Goal: Information Seeking & Learning: Learn about a topic

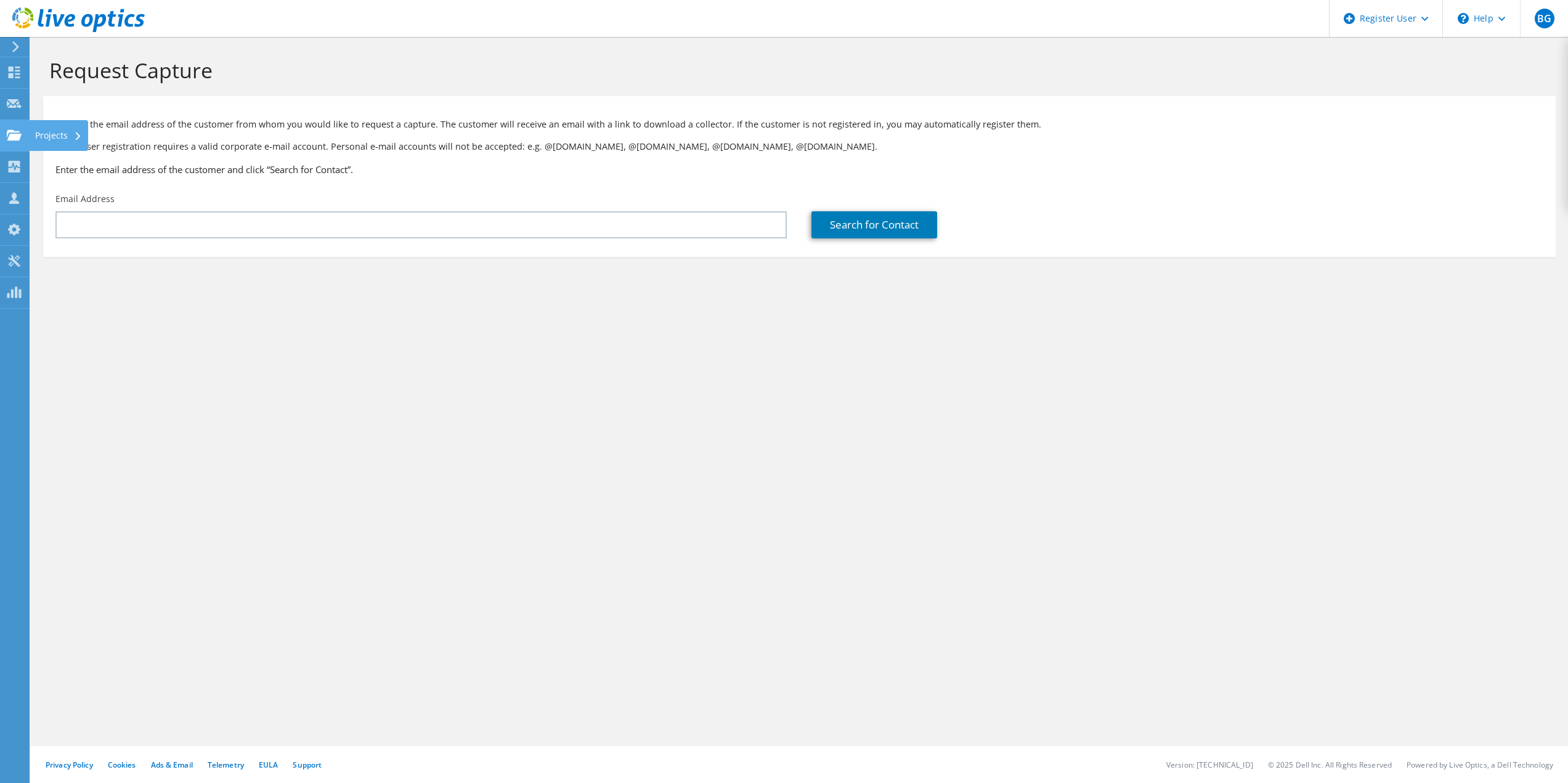
click at [47, 135] on div "Projects" at bounding box center [58, 136] width 59 height 31
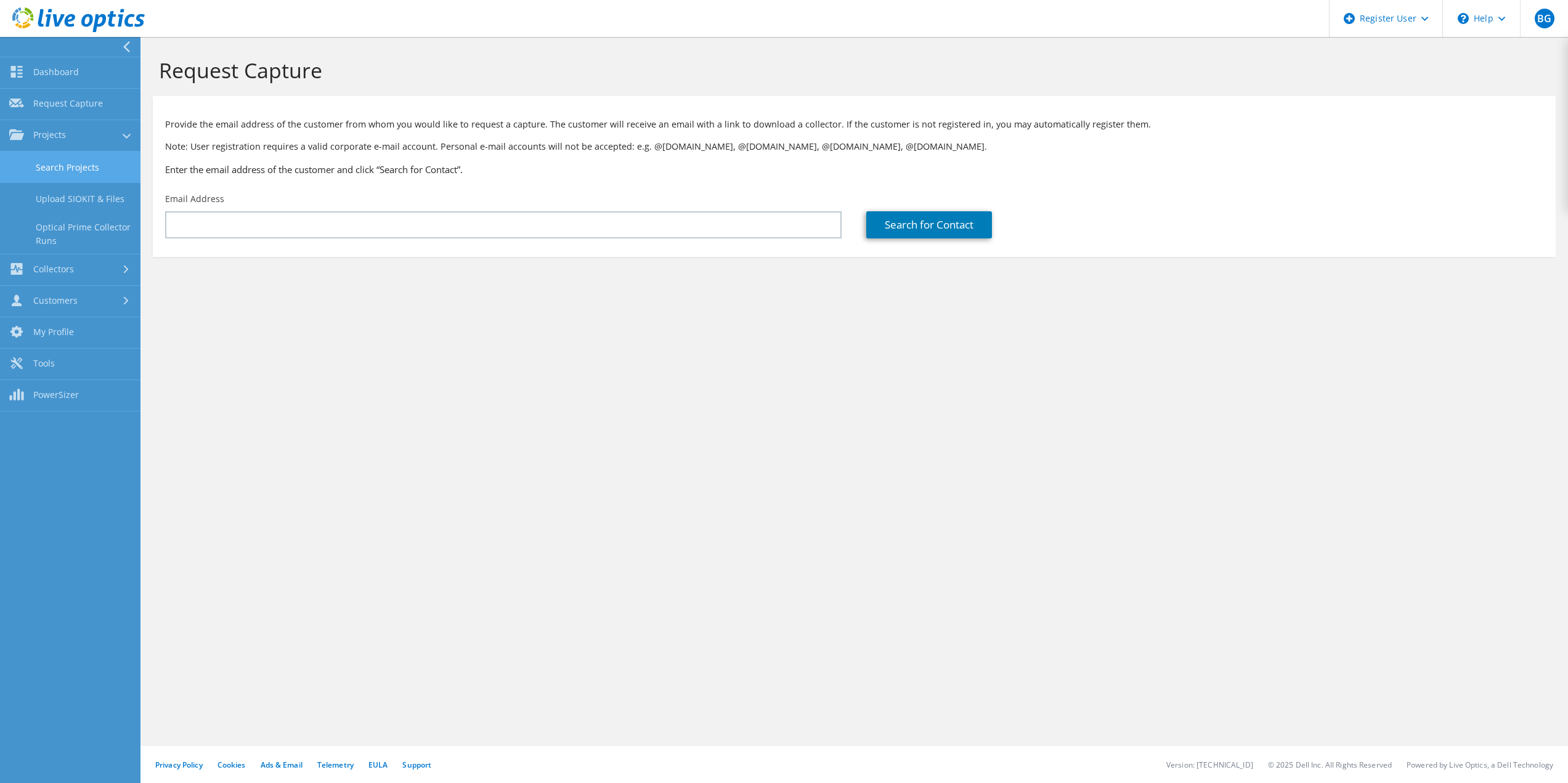
click at [81, 166] on link "Search Projects" at bounding box center [70, 167] width 140 height 31
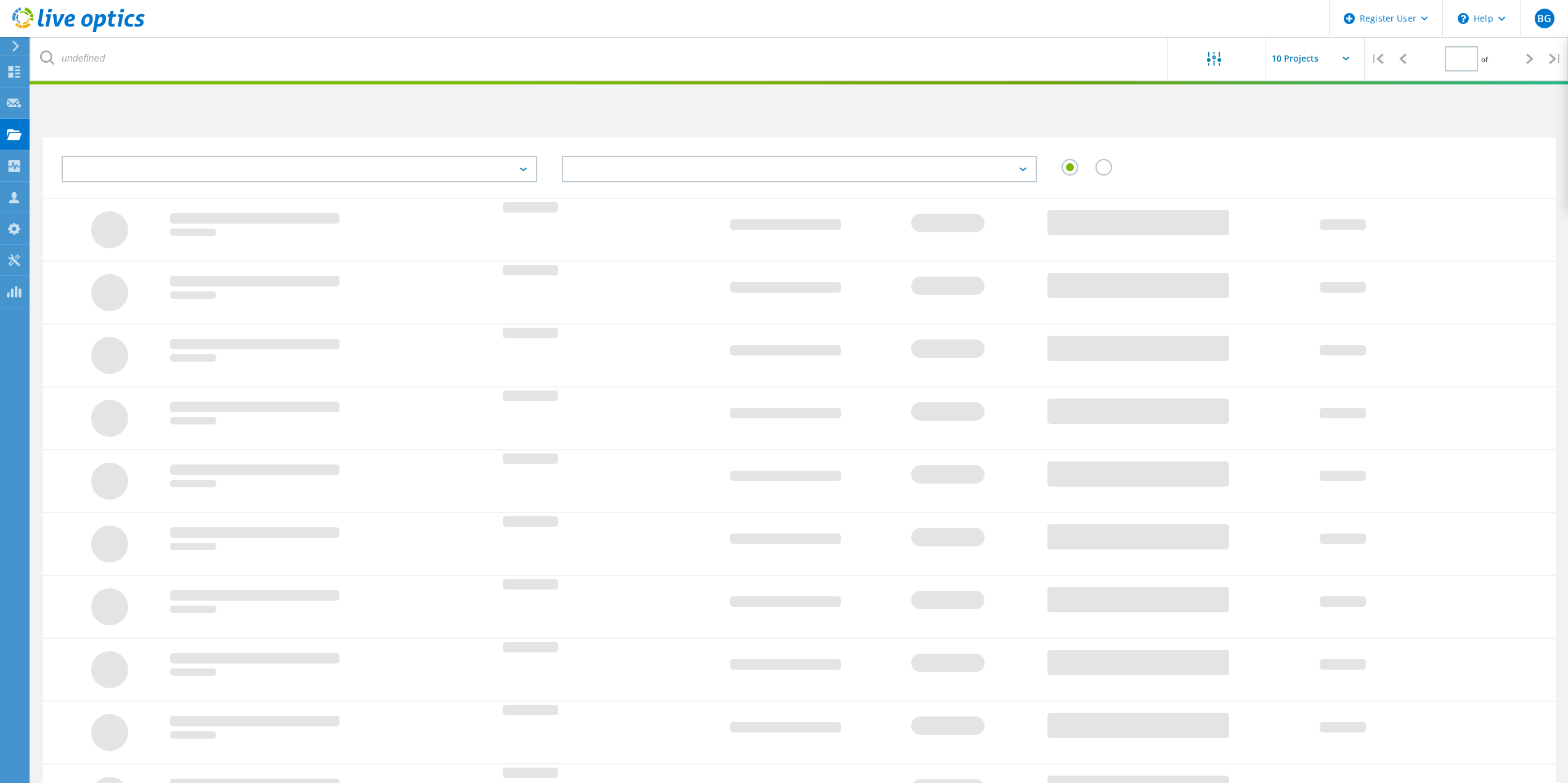
type input "1"
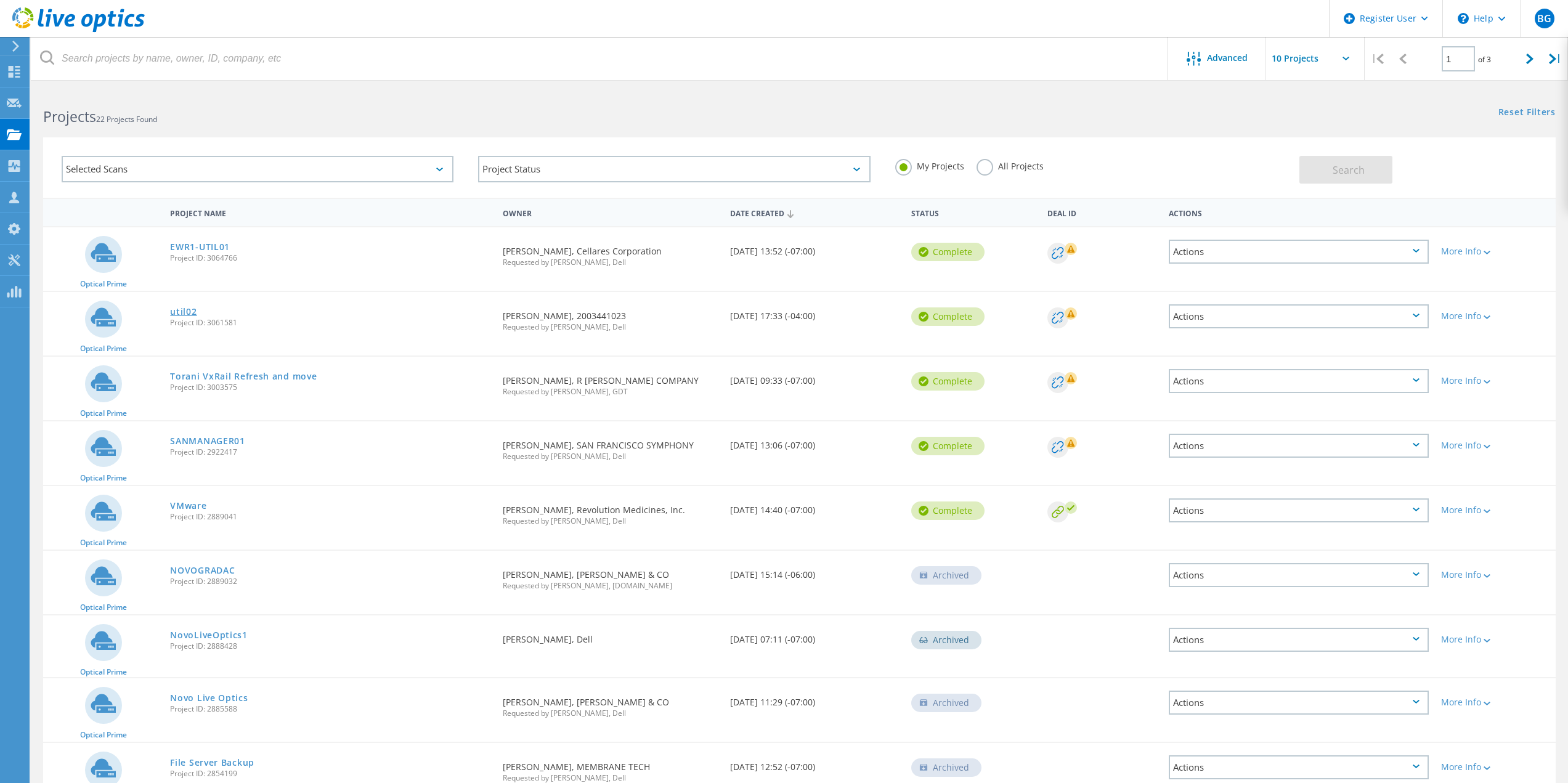
click at [178, 308] on link "util02" at bounding box center [183, 312] width 26 height 9
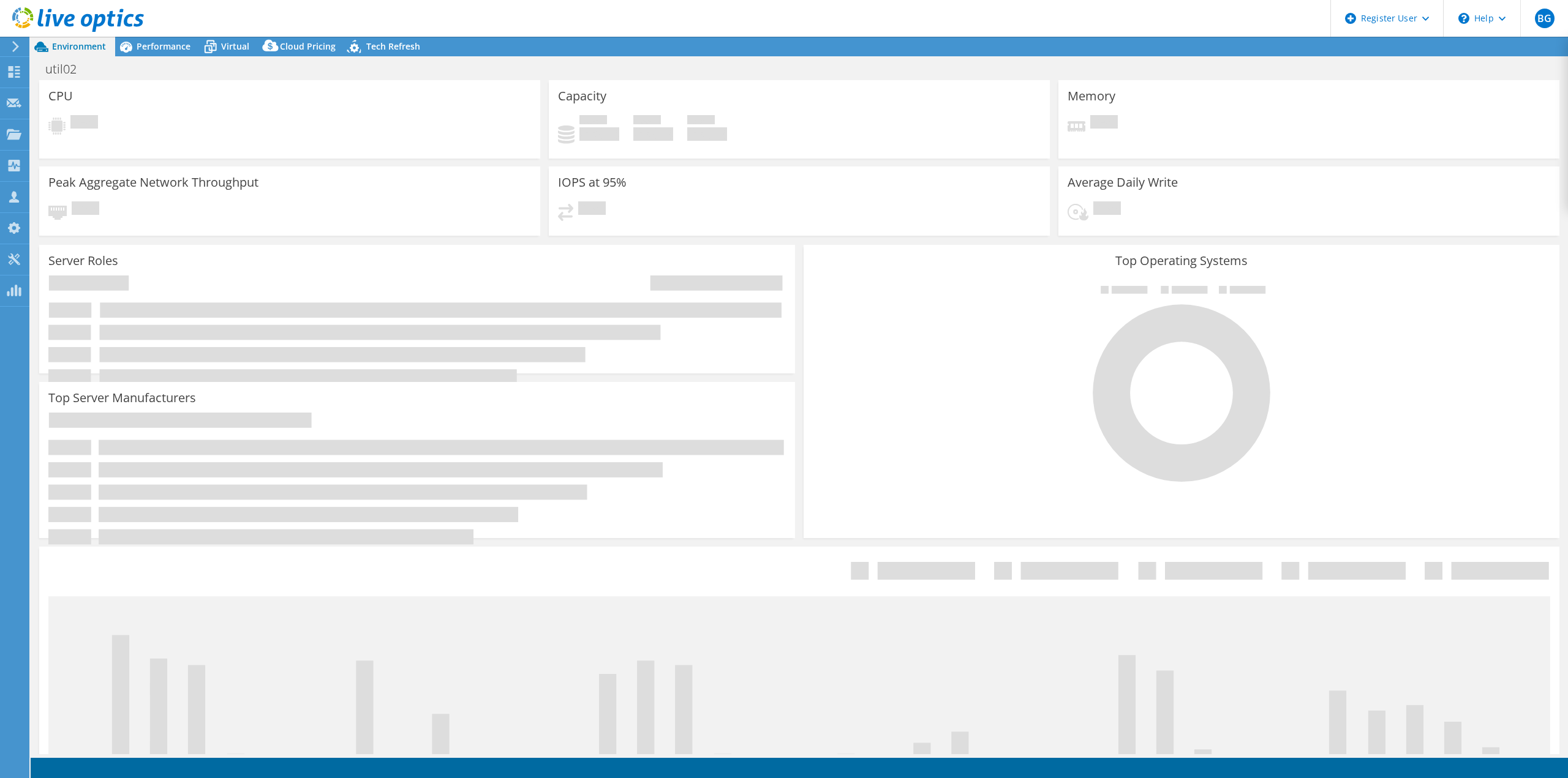
select select "USD"
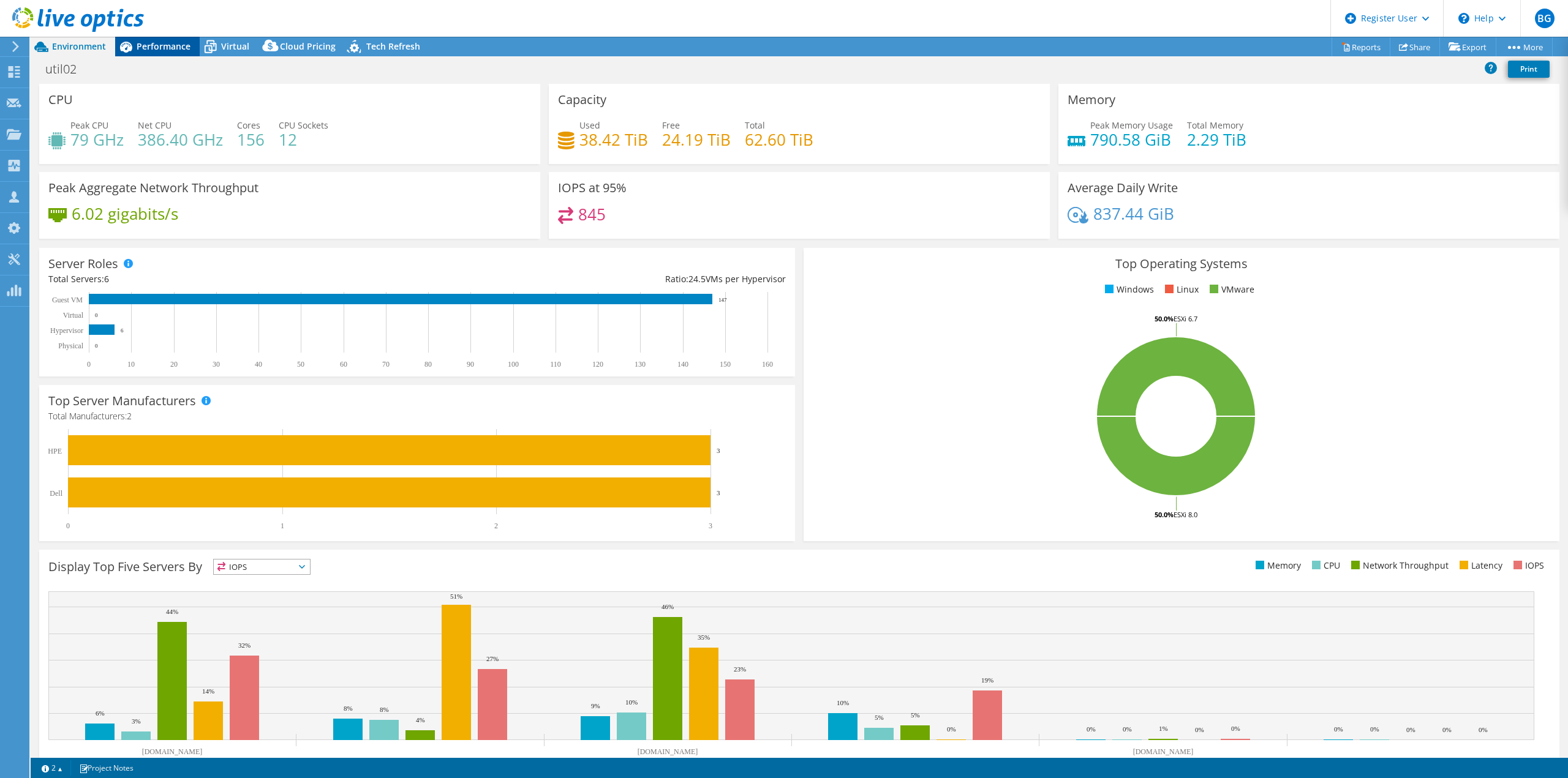
click at [172, 43] on span "Performance" at bounding box center [164, 46] width 54 height 11
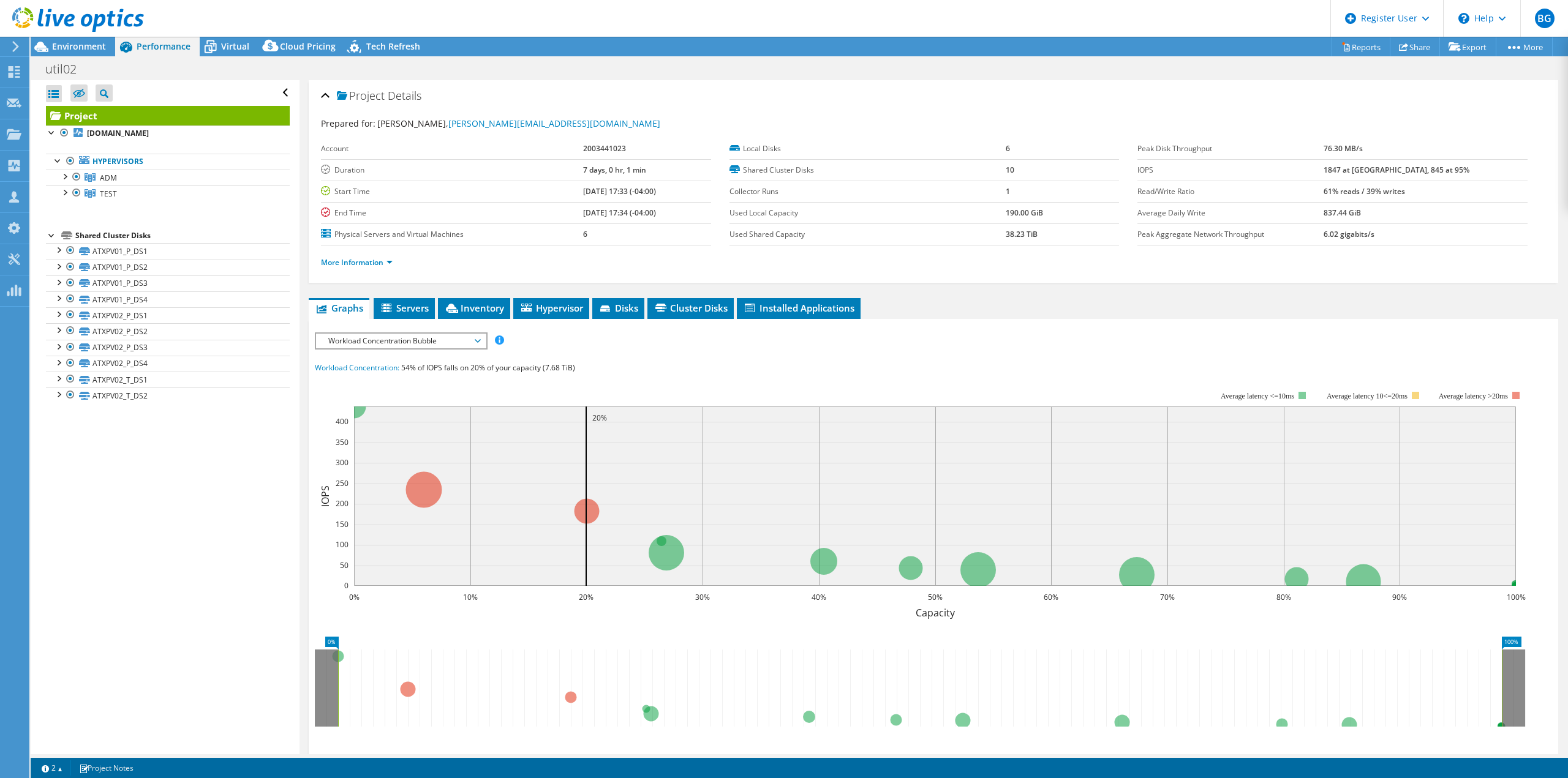
click at [477, 341] on span "Workload Concentration Bubble" at bounding box center [400, 341] width 157 height 15
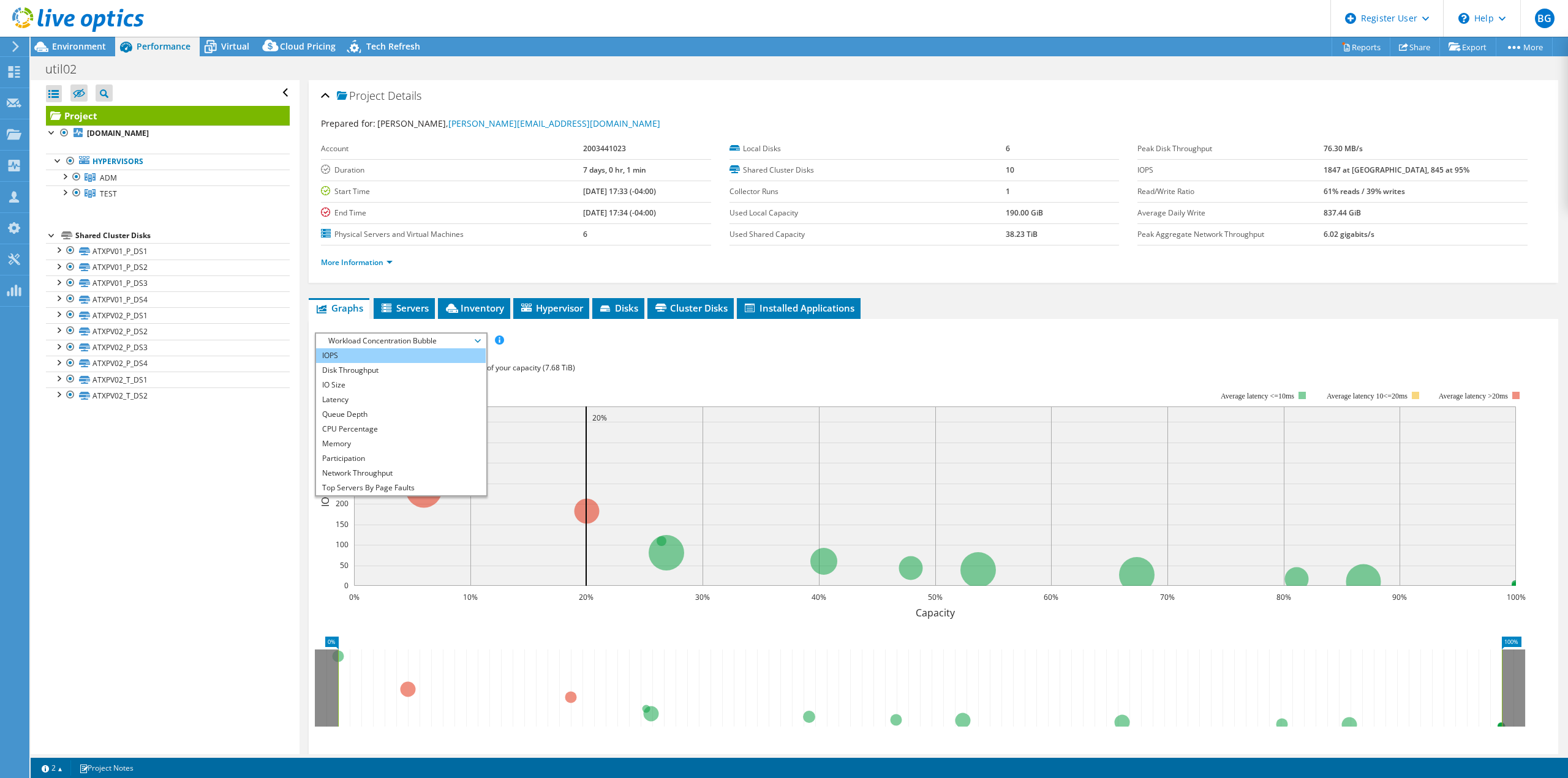
click at [369, 359] on li "IOPS" at bounding box center [401, 356] width 170 height 15
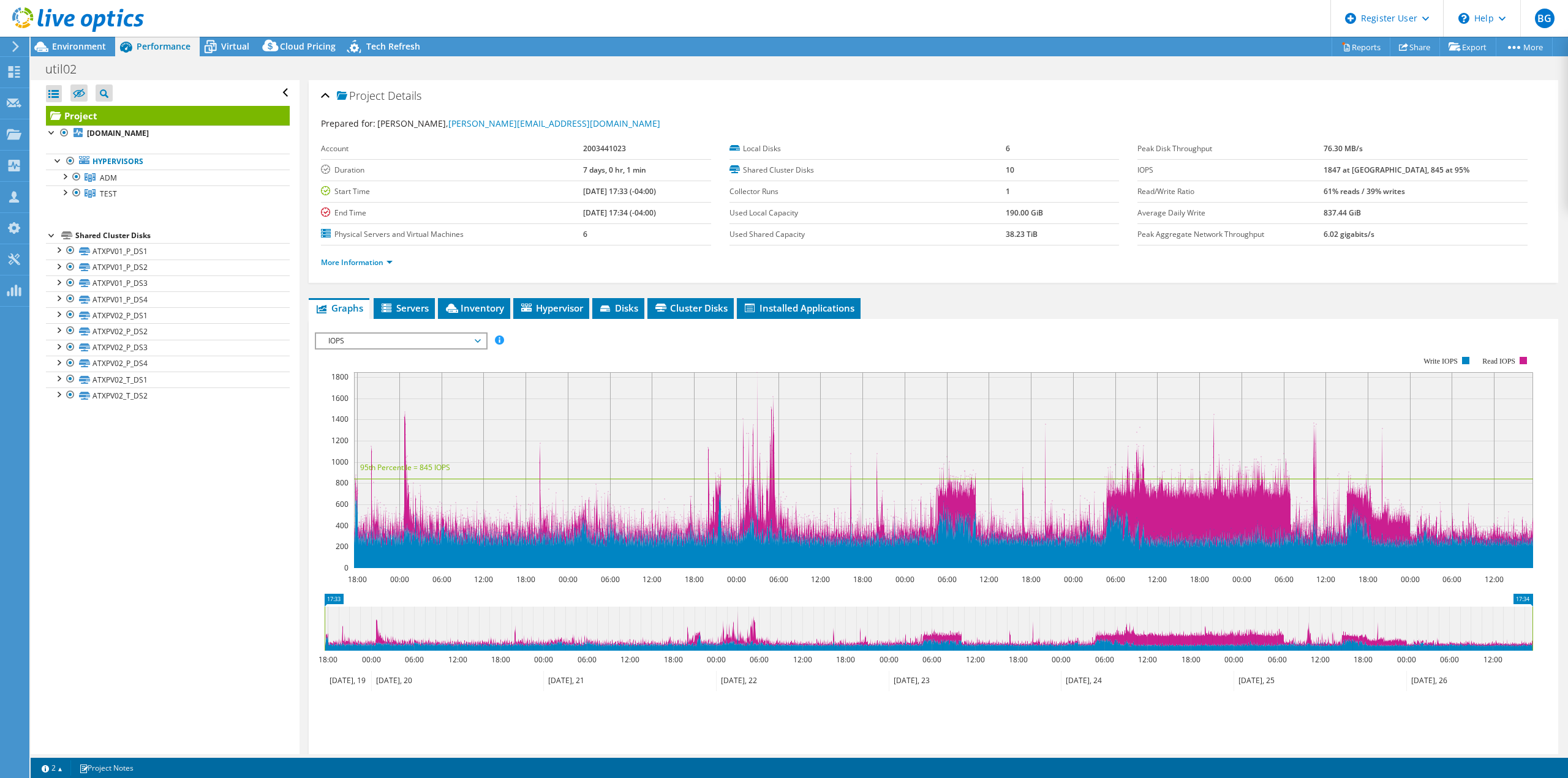
click at [473, 342] on span "IOPS" at bounding box center [400, 341] width 157 height 15
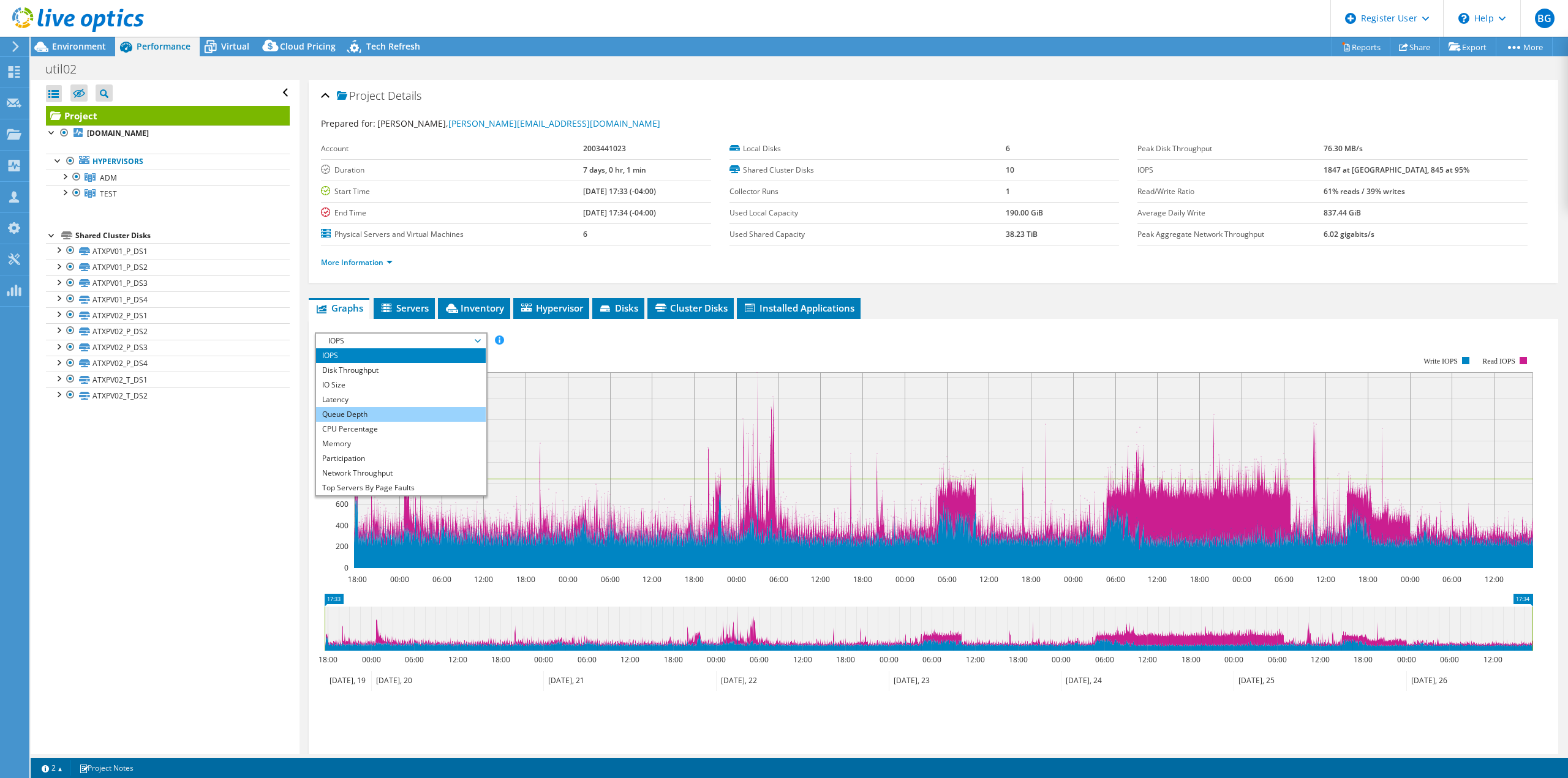
click at [379, 420] on li "Queue Depth" at bounding box center [401, 415] width 170 height 15
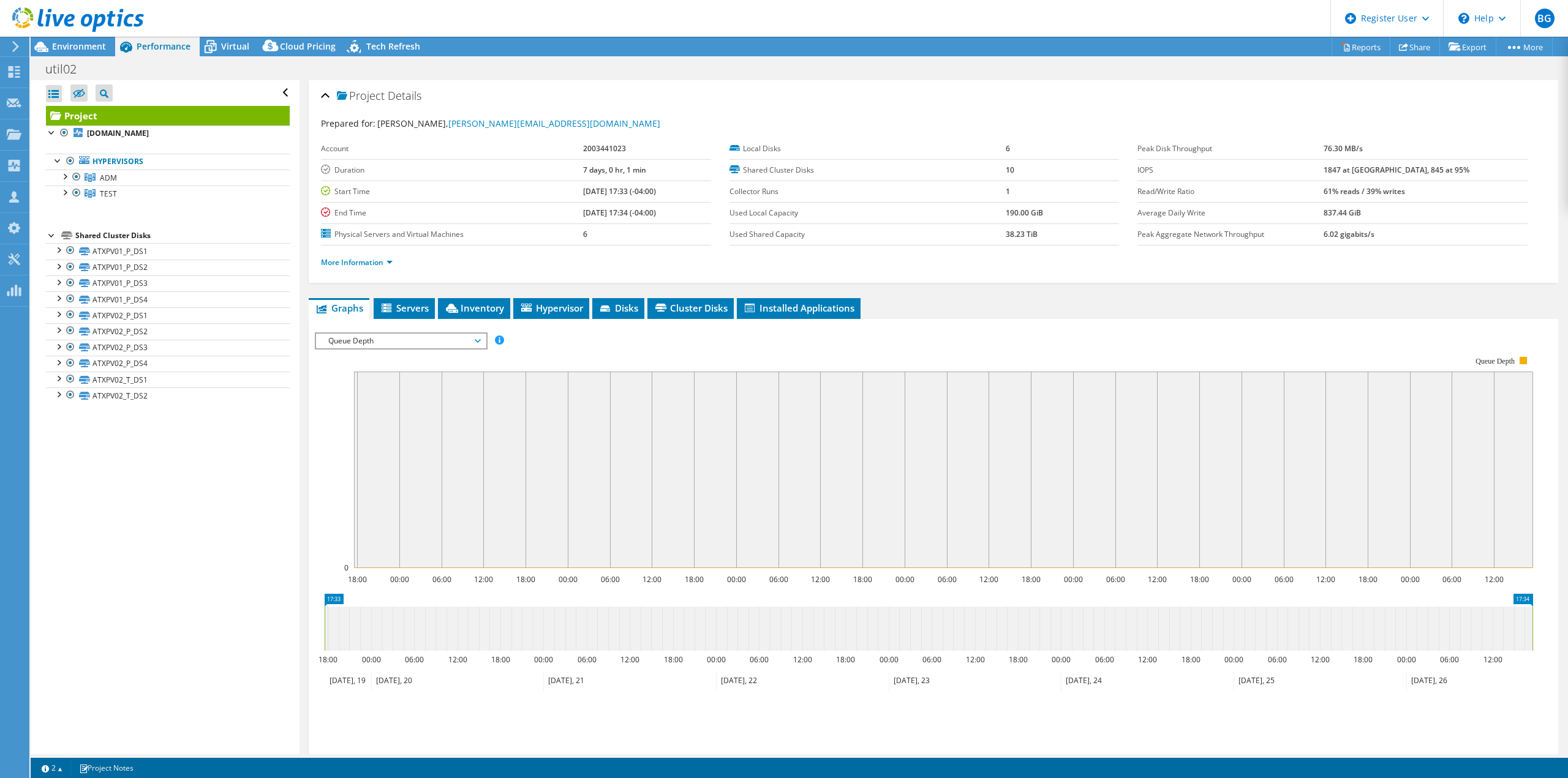
click at [473, 344] on span "Queue Depth" at bounding box center [400, 341] width 157 height 15
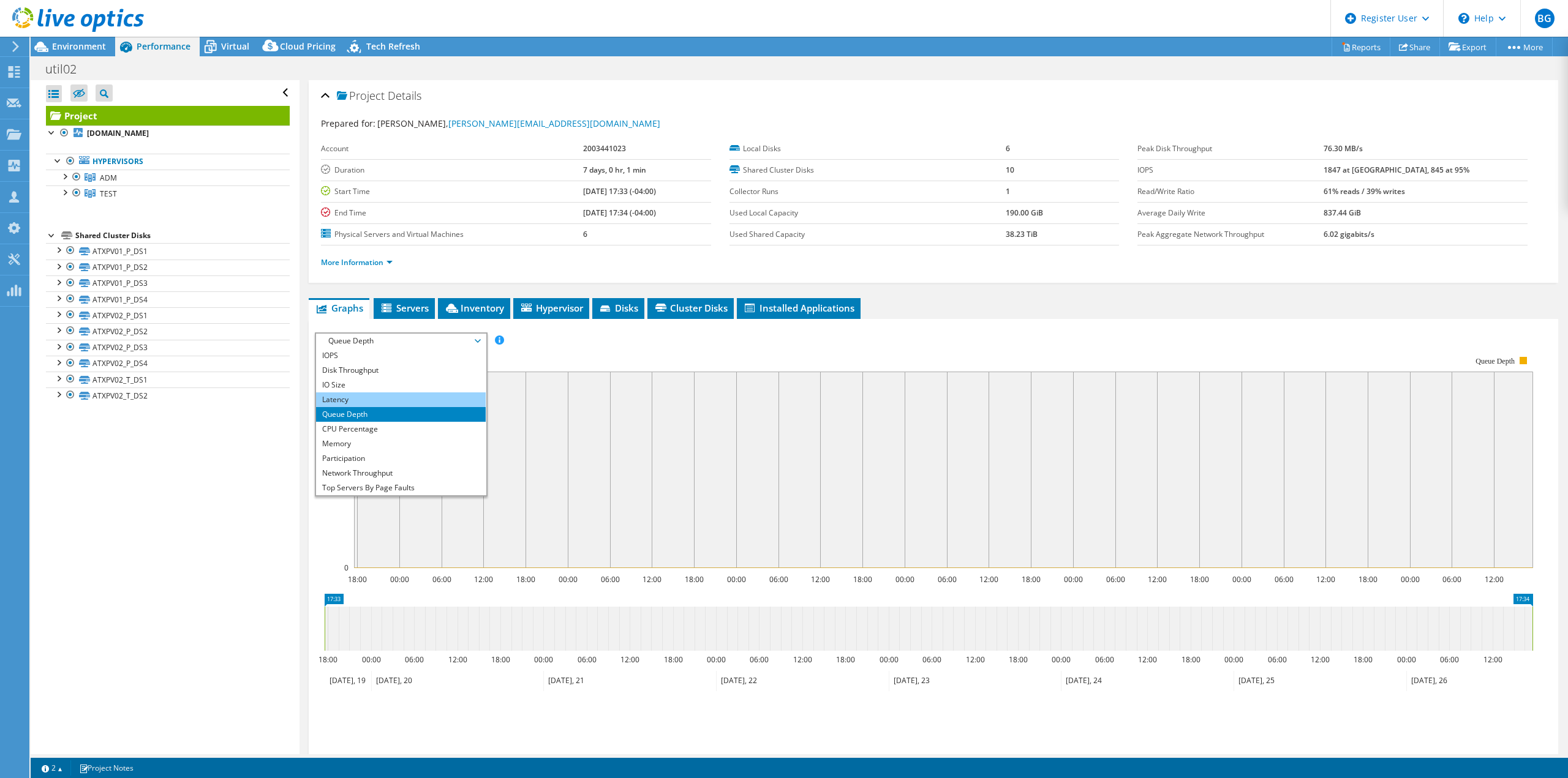
click at [405, 404] on li "Latency" at bounding box center [401, 400] width 170 height 15
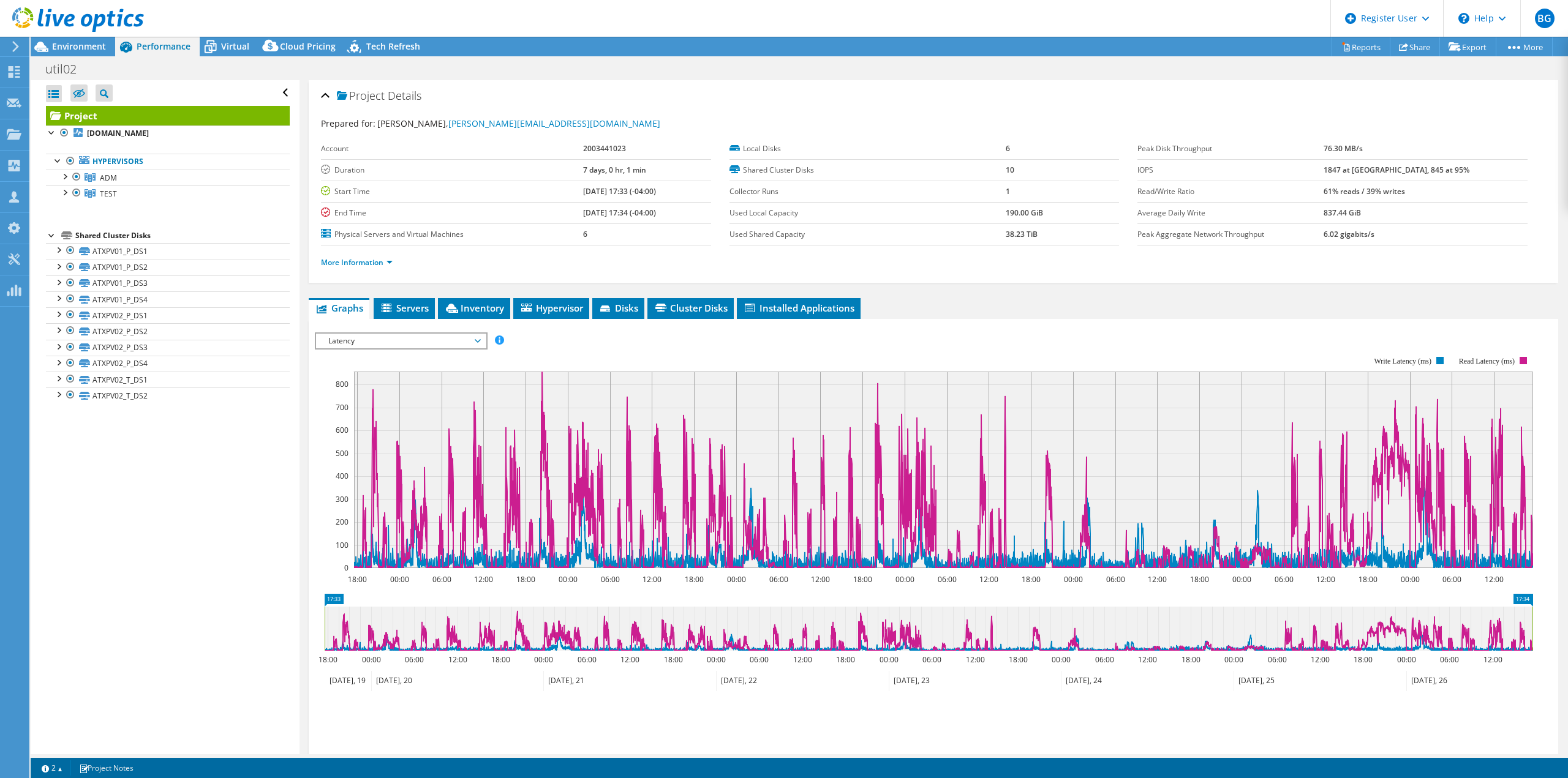
click at [1087, 314] on ul "Graphs Servers Inventory Hypervisor Disks Cluster Disks Installed Applications" at bounding box center [933, 309] width 1249 height 21
click at [83, 43] on span "Environment" at bounding box center [79, 46] width 54 height 11
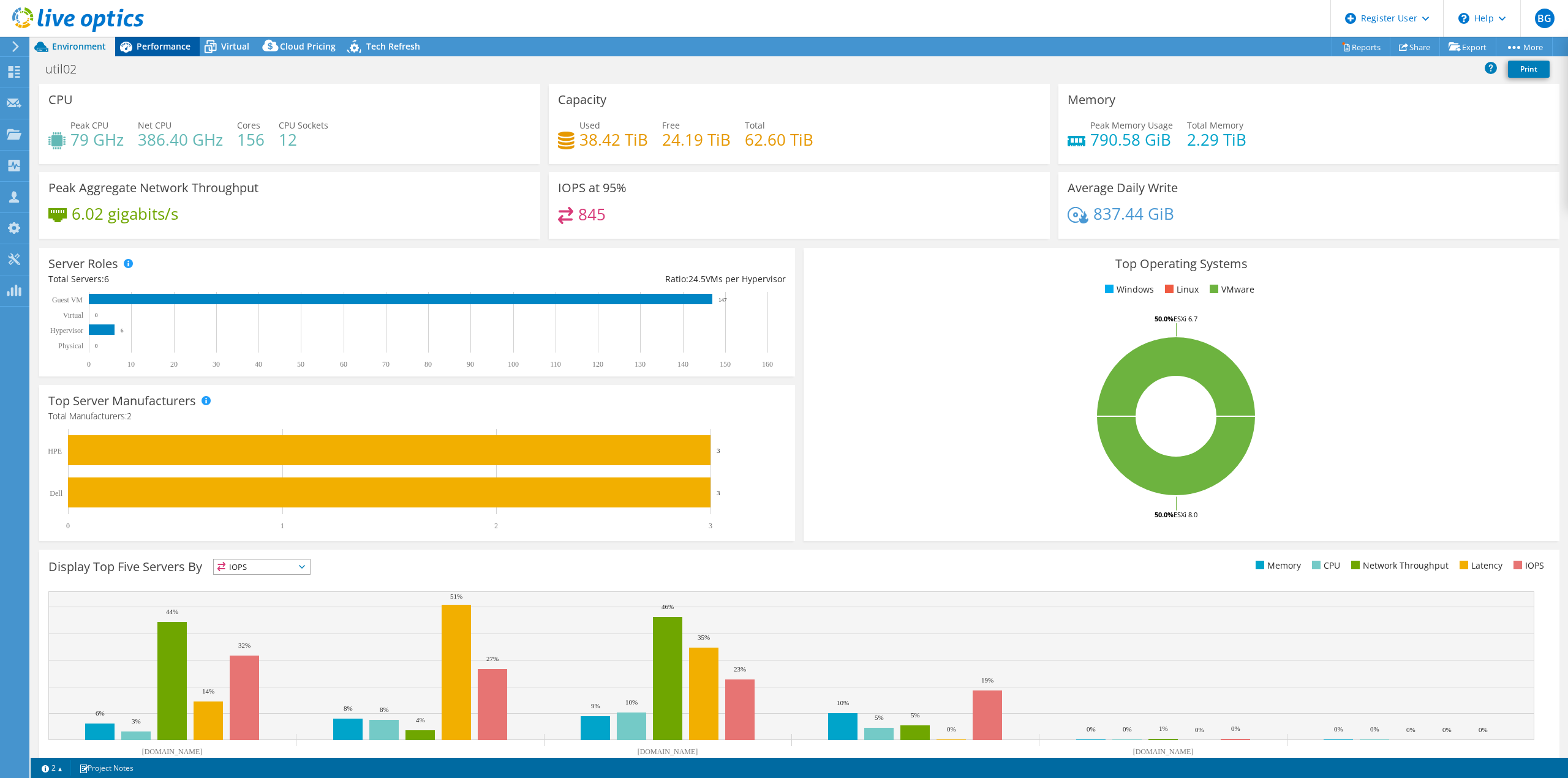
click at [156, 48] on span "Performance" at bounding box center [164, 46] width 54 height 11
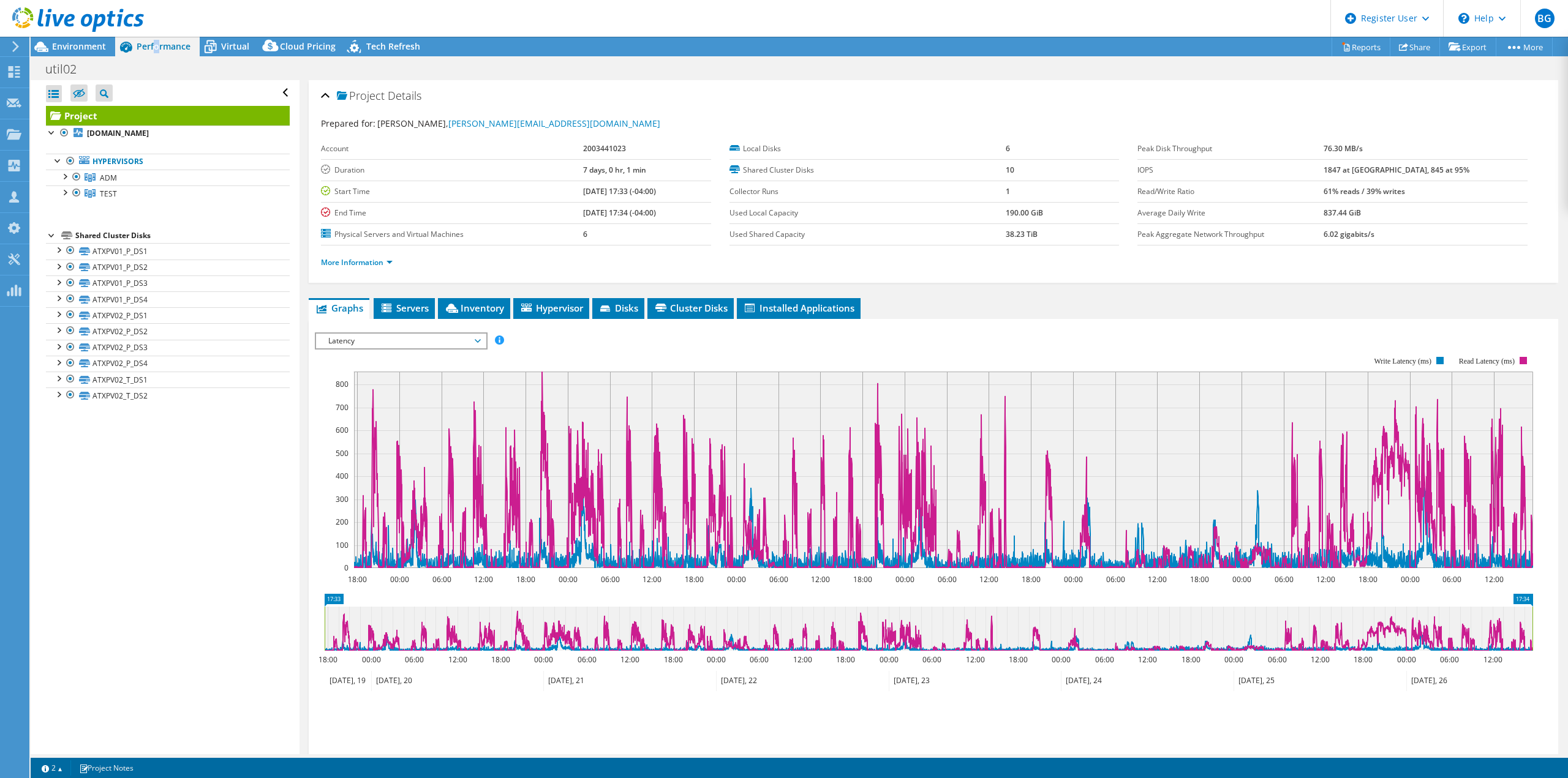
click at [980, 323] on div "IOPS Disk Throughput IO Size Latency Queue Depth CPU Percentage Memory Page Fau…" at bounding box center [933, 534] width 1237 height 432
click at [294, 38] on div "Cloud Pricing" at bounding box center [302, 46] width 86 height 20
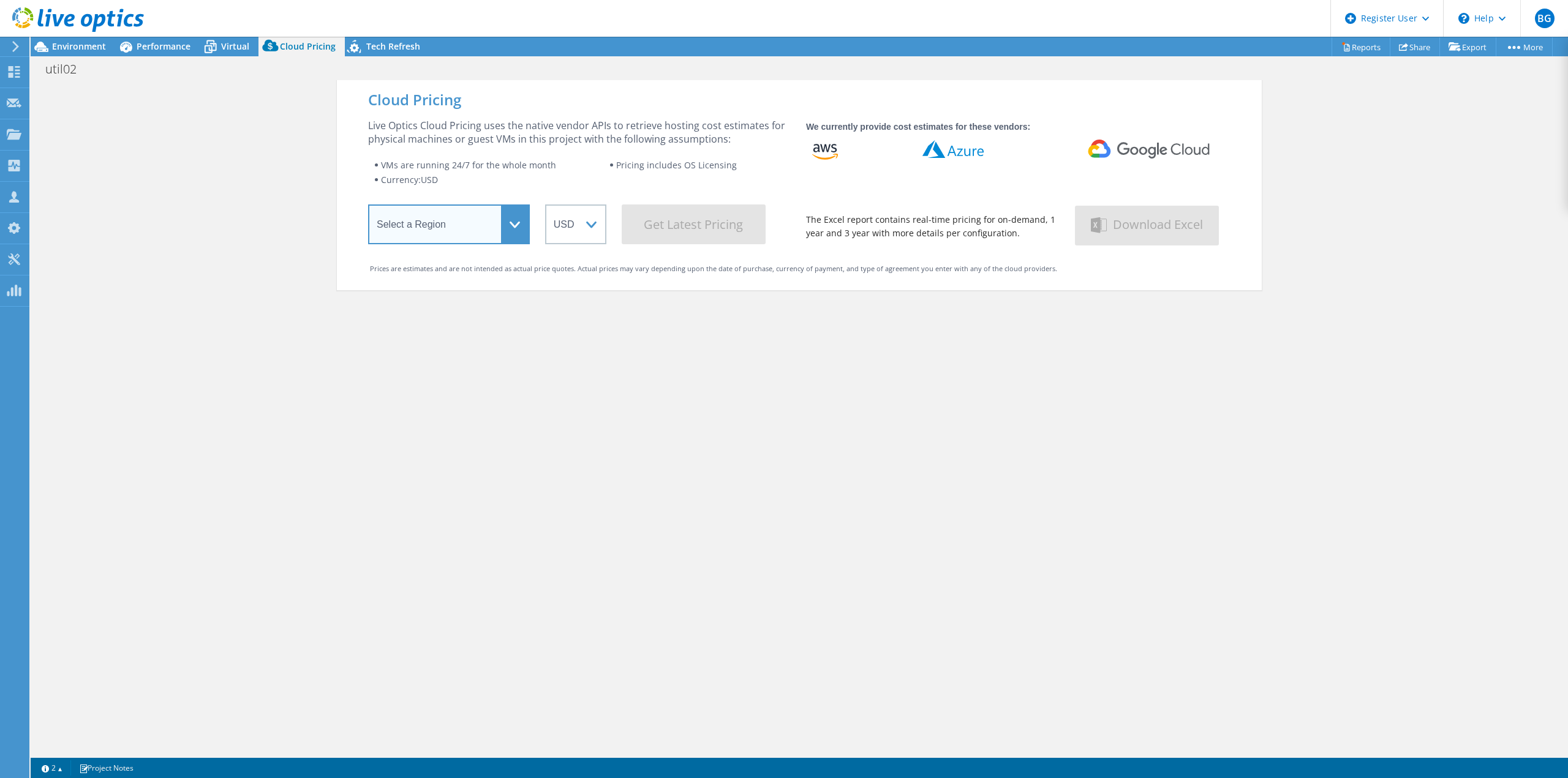
click at [492, 221] on select "Select a Region [GEOGRAPHIC_DATA] ([GEOGRAPHIC_DATA]) [GEOGRAPHIC_DATA] ([GEOGR…" at bounding box center [449, 224] width 161 height 40
click at [368, 207] on select "Select a Region [GEOGRAPHIC_DATA] ([GEOGRAPHIC_DATA]) [GEOGRAPHIC_DATA] ([GEOGR…" at bounding box center [449, 224] width 161 height 40
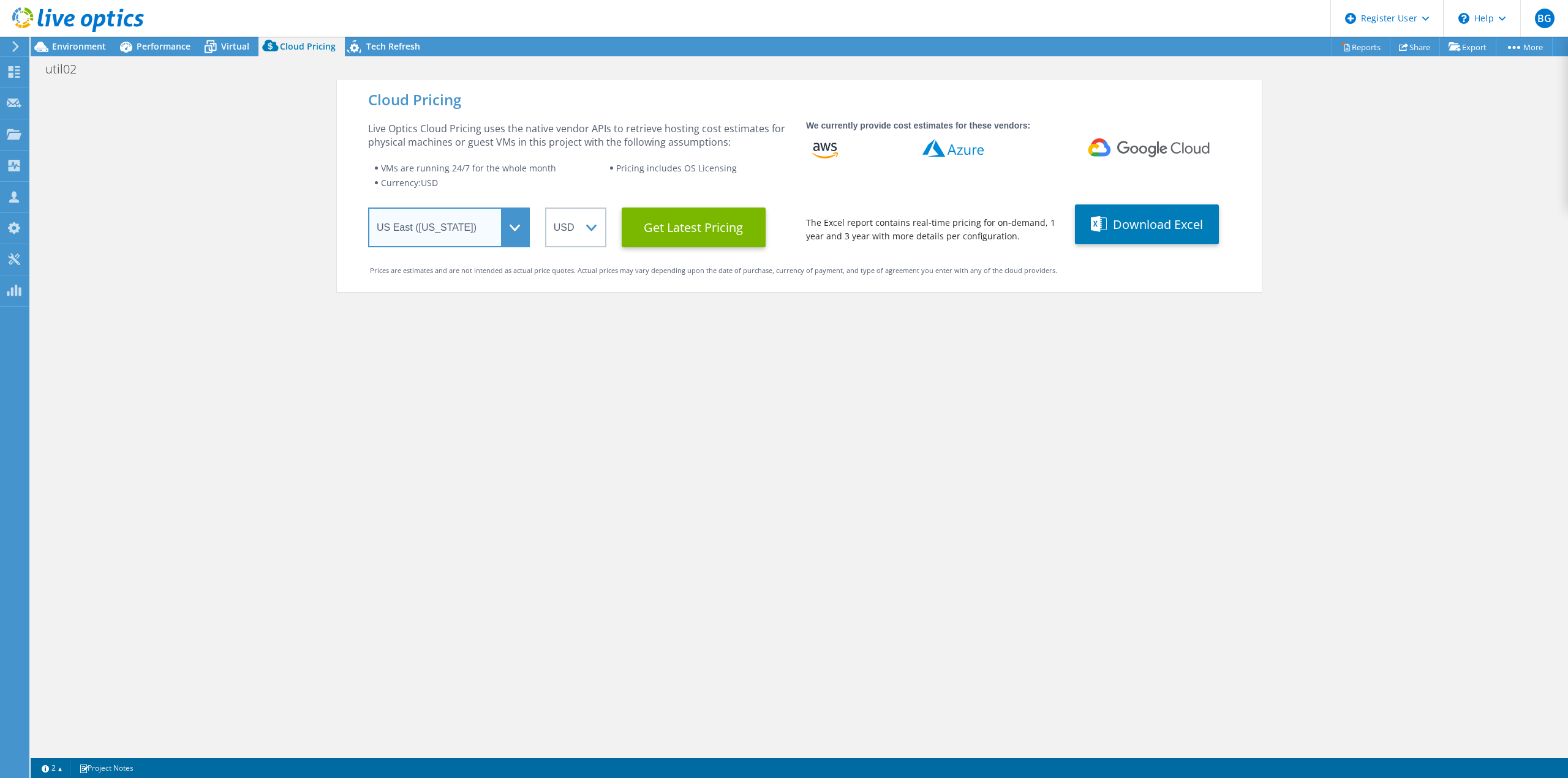
drag, startPoint x: 502, startPoint y: 230, endPoint x: 504, endPoint y: 247, distance: 17.1
click at [502, 230] on select "Select a Region [GEOGRAPHIC_DATA] ([GEOGRAPHIC_DATA]) [GEOGRAPHIC_DATA] ([GEOGR…" at bounding box center [449, 227] width 161 height 40
select select "USWest"
click at [368, 208] on select "Select a Region [GEOGRAPHIC_DATA] ([GEOGRAPHIC_DATA]) [GEOGRAPHIC_DATA] ([GEOGR…" at bounding box center [449, 227] width 161 height 40
click at [676, 225] on Latest "Get Latest Pricing" at bounding box center [694, 227] width 144 height 40
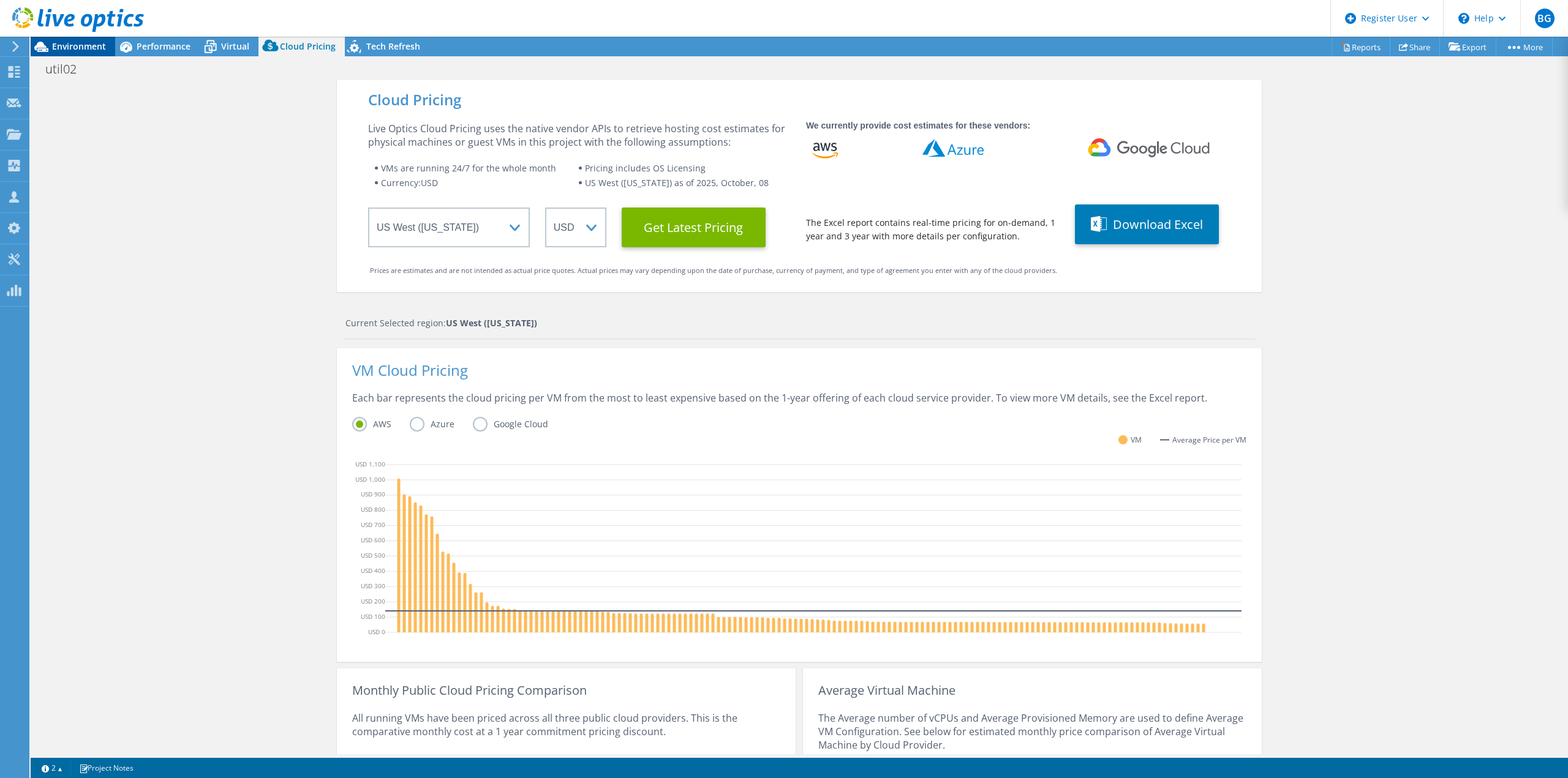
click at [82, 42] on span "Environment" at bounding box center [79, 46] width 54 height 11
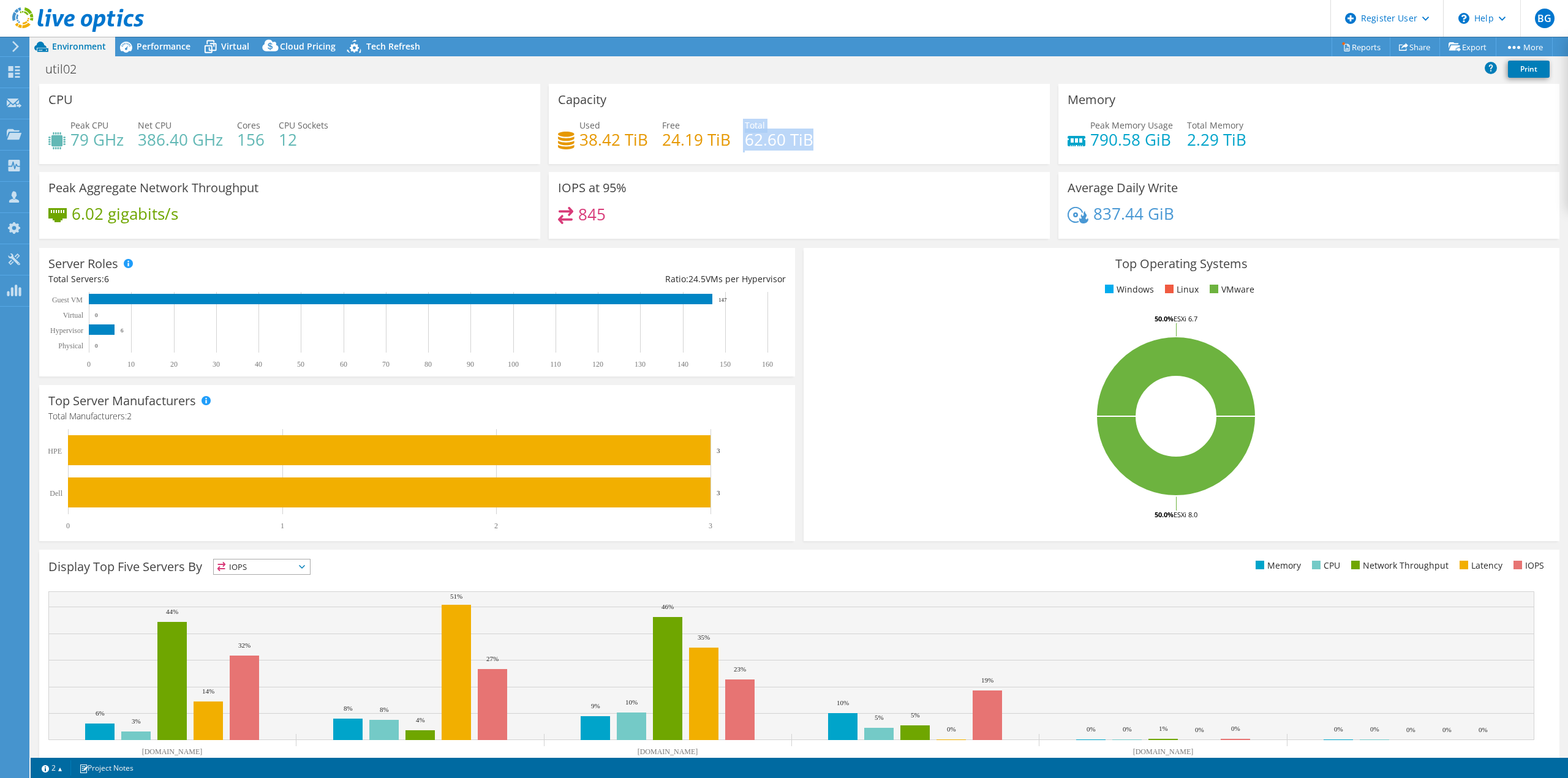
drag, startPoint x: 808, startPoint y: 143, endPoint x: 730, endPoint y: 141, distance: 78.0
click at [730, 141] on div "Used 38.42 TiB Free 24.19 TiB Total 62.60 TiB" at bounding box center [799, 138] width 482 height 40
click at [839, 64] on div "util02 Print" at bounding box center [799, 69] width 1537 height 23
select select "USWest"
select select "USD"
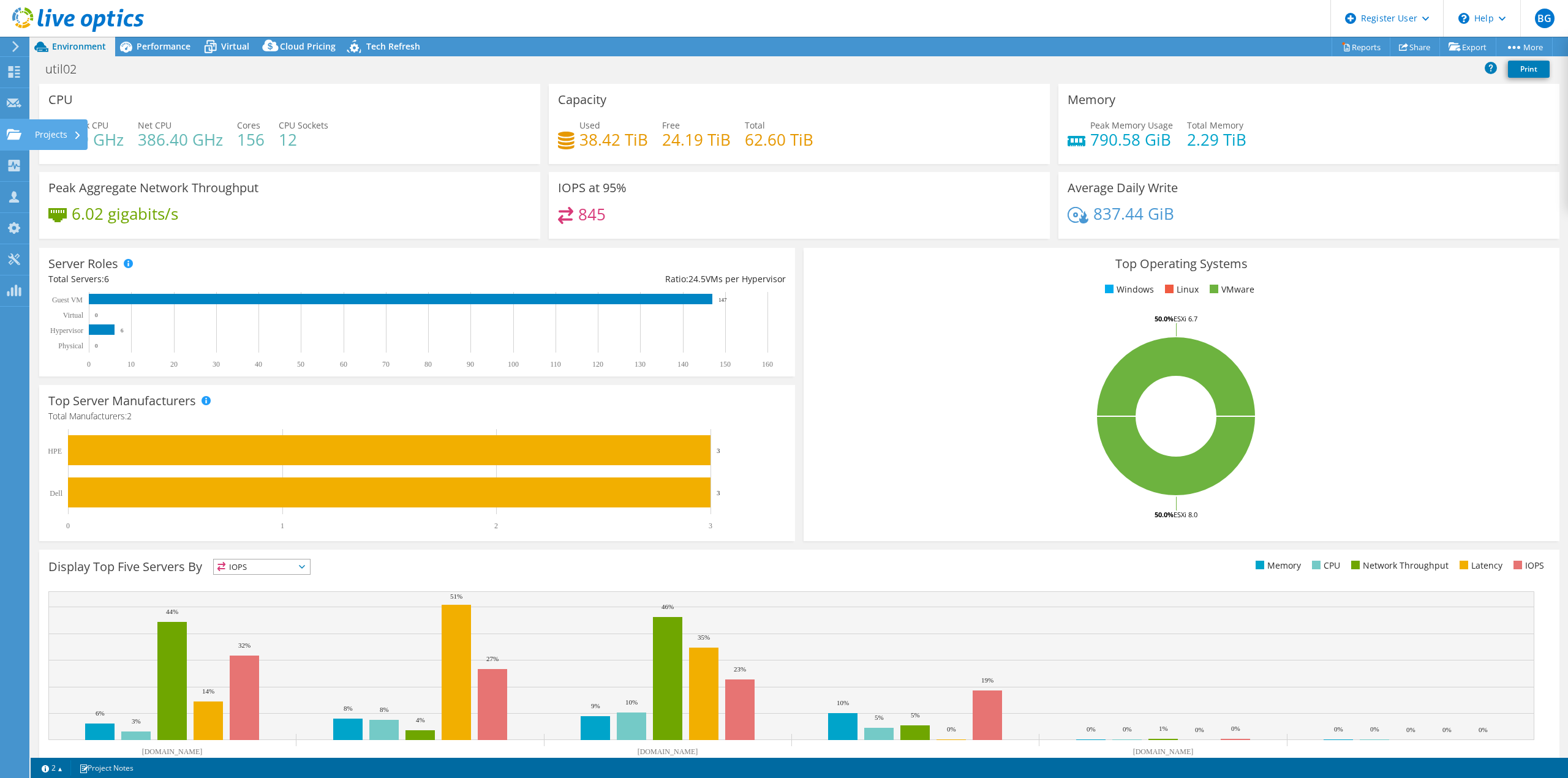
click at [11, 131] on use at bounding box center [14, 134] width 15 height 11
